Goal: Task Accomplishment & Management: Use online tool/utility

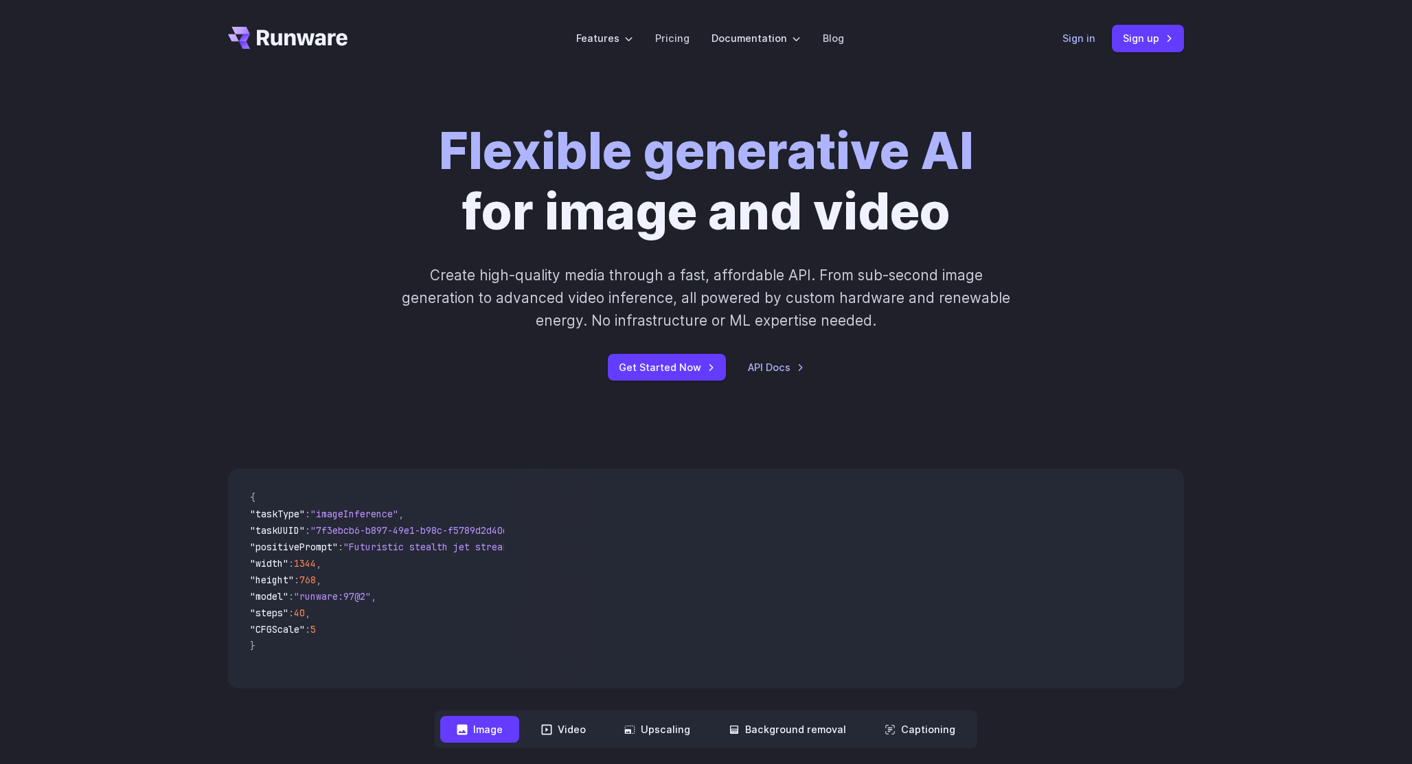
click at [1073, 30] on link "Sign in" at bounding box center [1078, 38] width 33 height 16
click at [316, 578] on span "768" at bounding box center [307, 579] width 16 height 12
copy span "768"
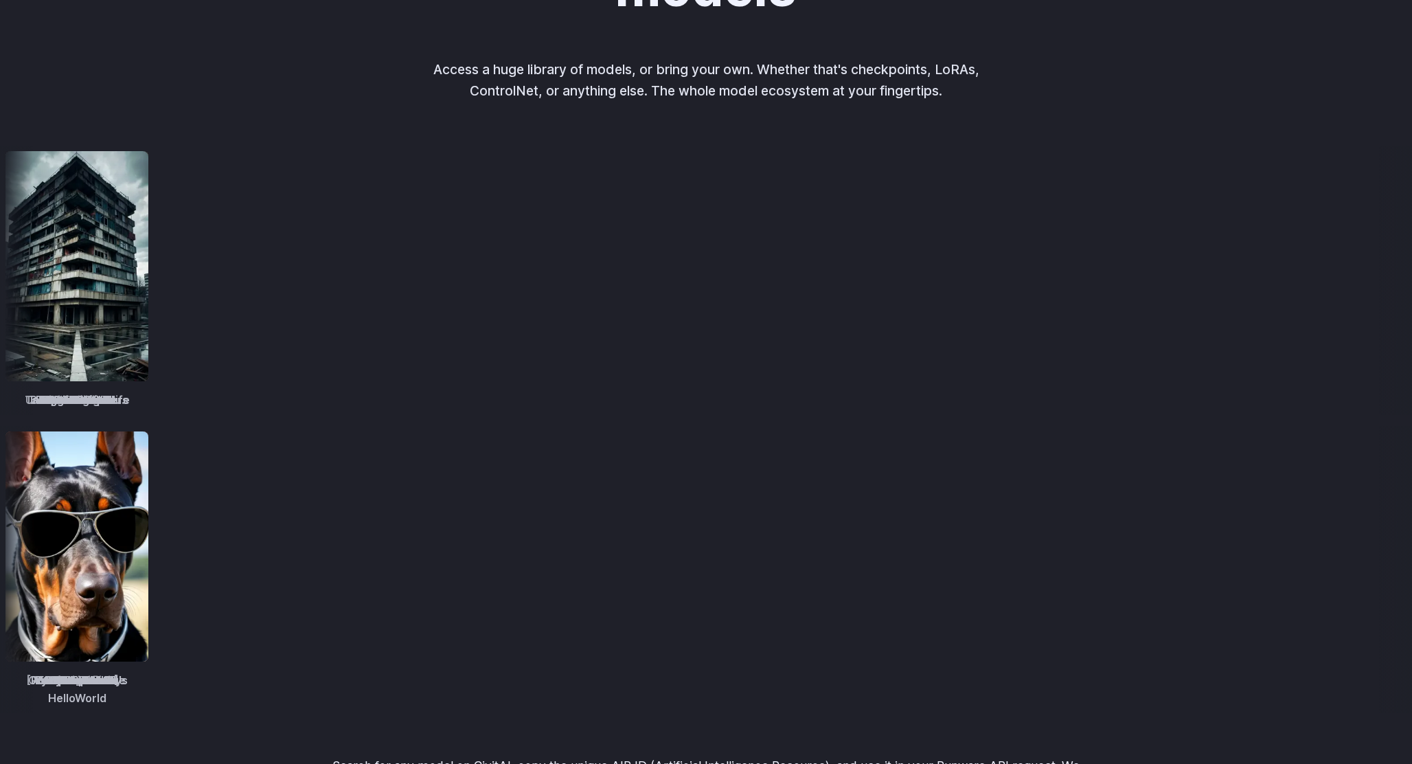
scroll to position [1632, 0]
